Goal: Task Accomplishment & Management: Manage account settings

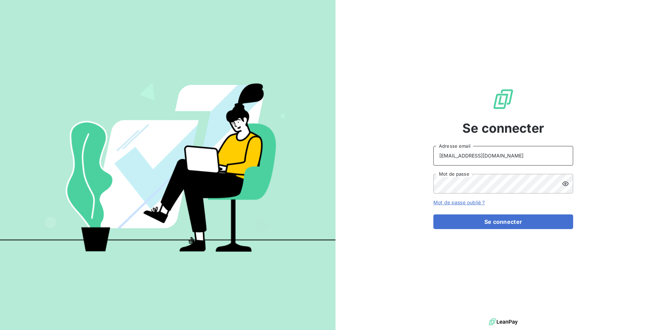
click at [497, 152] on input "[EMAIL_ADDRESS][DOMAIN_NAME]" at bounding box center [503, 156] width 140 height 20
type input "[EMAIL_ADDRESS][DOMAIN_NAME]"
click at [477, 220] on button "Se connecter" at bounding box center [503, 222] width 140 height 15
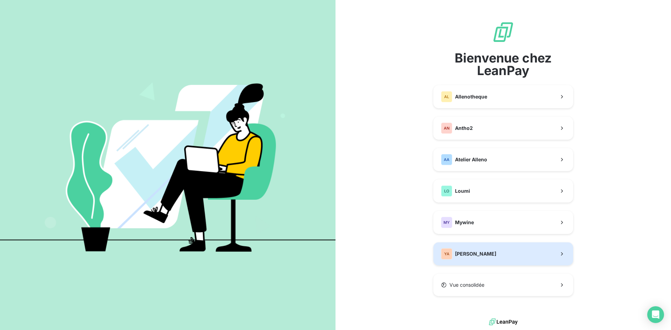
click at [468, 253] on span "[PERSON_NAME]" at bounding box center [475, 254] width 41 height 7
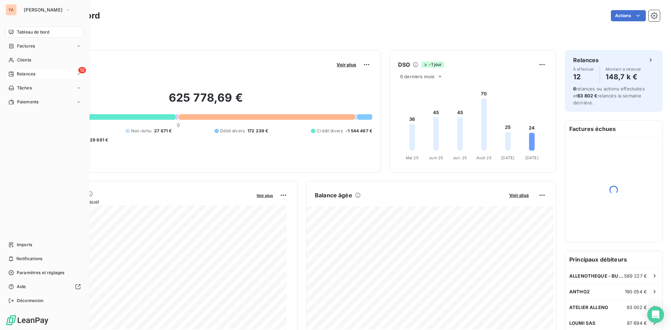
click at [18, 73] on span "Relances" at bounding box center [26, 74] width 19 height 6
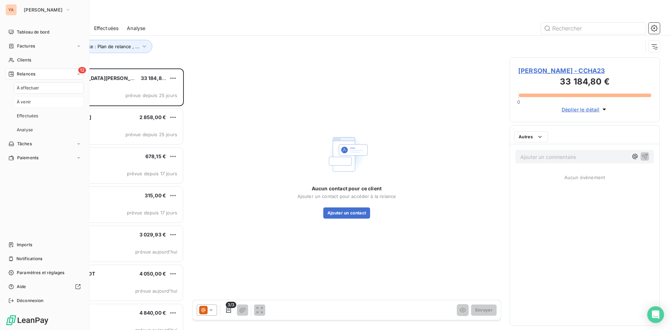
scroll to position [256, 145]
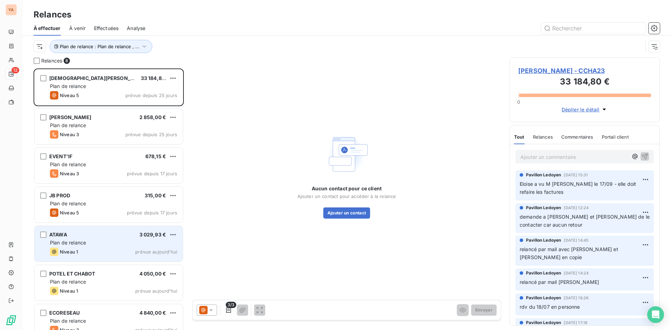
click at [102, 238] on div "ATAWA 3 029,93 € Plan de relance Niveau 1 prévue [DATE]" at bounding box center [109, 244] width 148 height 36
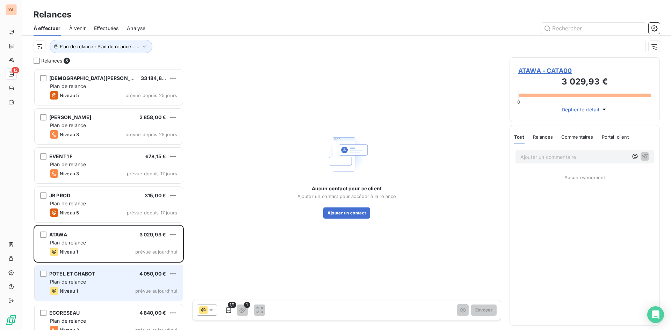
click at [100, 280] on div "Plan de relance" at bounding box center [113, 281] width 127 height 7
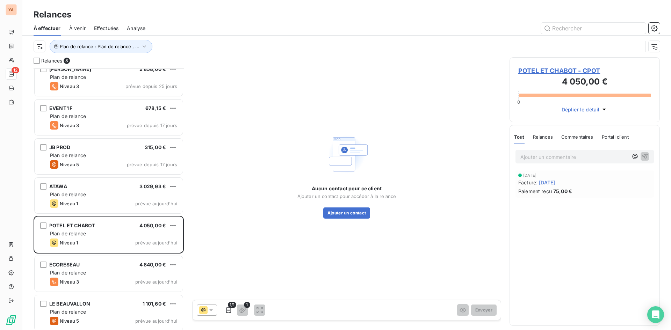
scroll to position [52, 0]
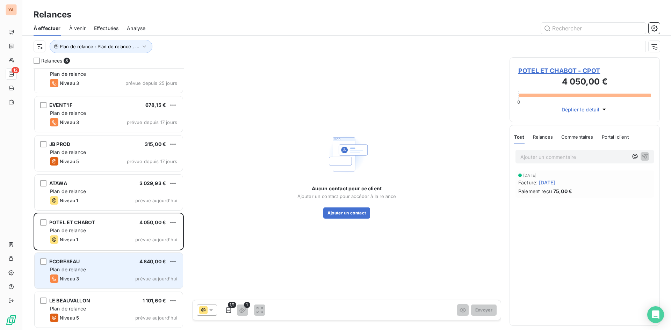
click at [99, 262] on div "ECORESEAU 4 840,00 €" at bounding box center [113, 262] width 127 height 6
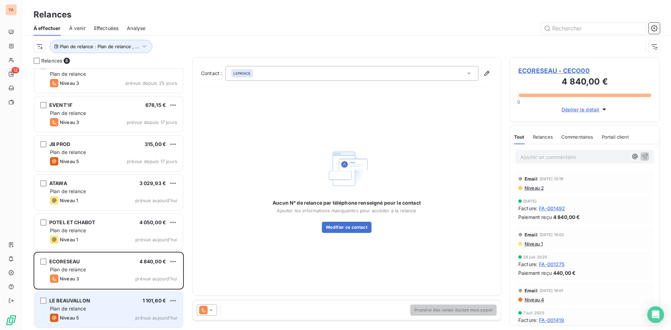
click at [90, 310] on div "Plan de relance" at bounding box center [113, 308] width 127 height 7
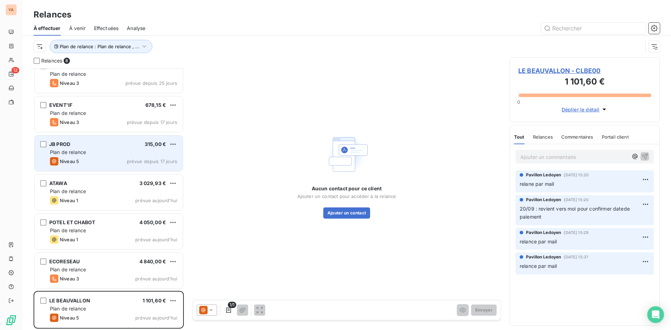
click at [87, 153] on div "Plan de relance" at bounding box center [113, 152] width 127 height 7
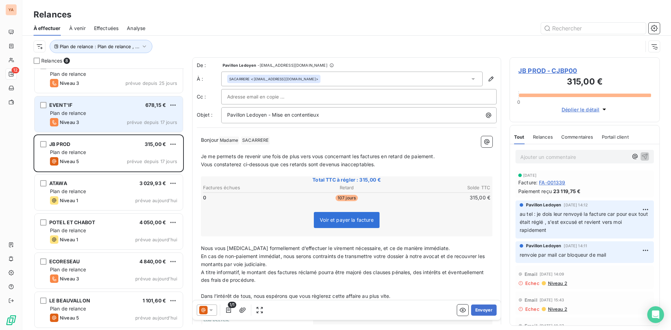
click at [88, 113] on div "Plan de relance" at bounding box center [113, 113] width 127 height 7
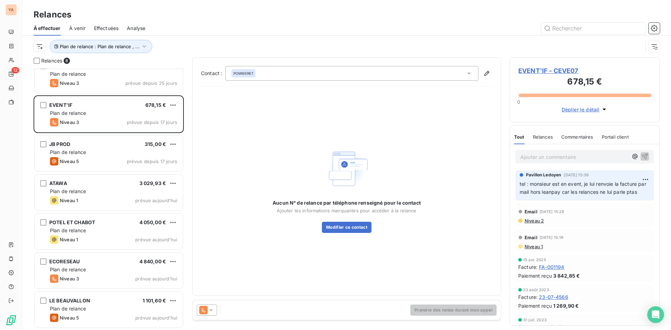
click at [212, 309] on div at bounding box center [207, 310] width 20 height 11
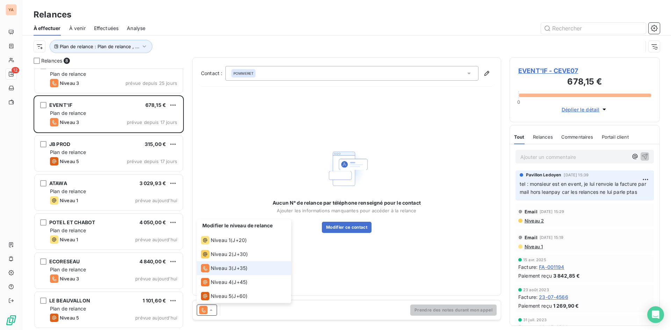
click at [213, 309] on icon at bounding box center [211, 310] width 7 height 7
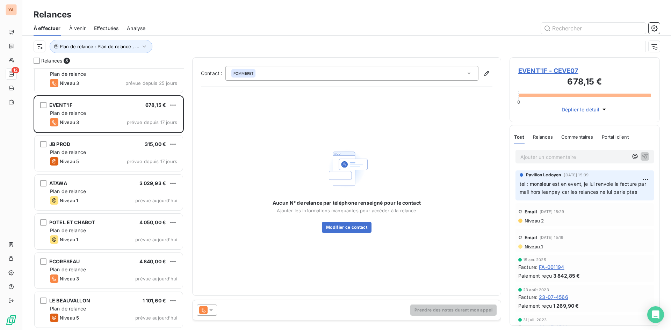
click at [210, 307] on icon at bounding box center [211, 310] width 7 height 7
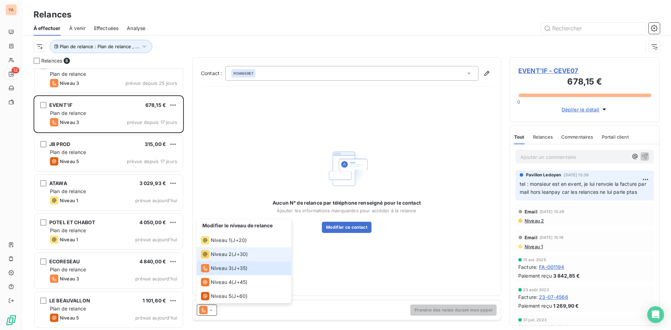
click at [218, 250] on div "Niveau 2" at bounding box center [216, 254] width 31 height 8
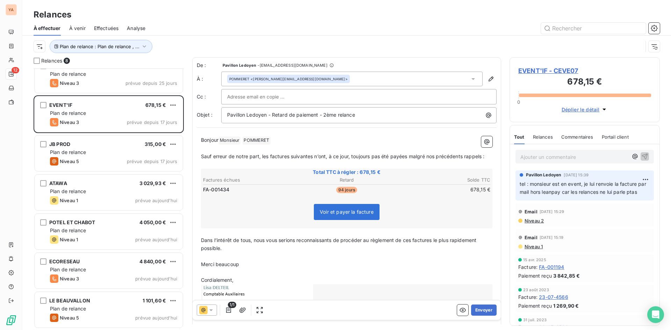
click at [548, 159] on p "Ajouter un commentaire ﻿" at bounding box center [574, 157] width 108 height 9
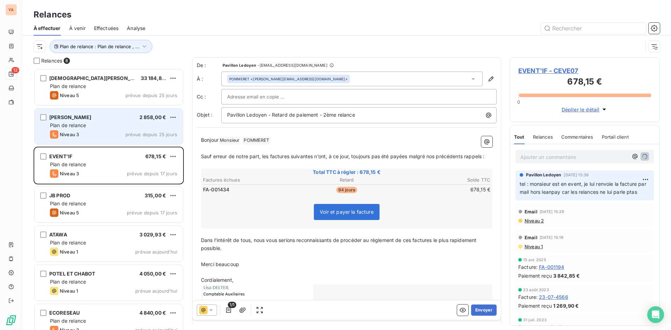
click at [119, 135] on div "Niveau 3 prévue depuis 25 jours" at bounding box center [113, 134] width 127 height 8
